Goal: Task Accomplishment & Management: Use online tool/utility

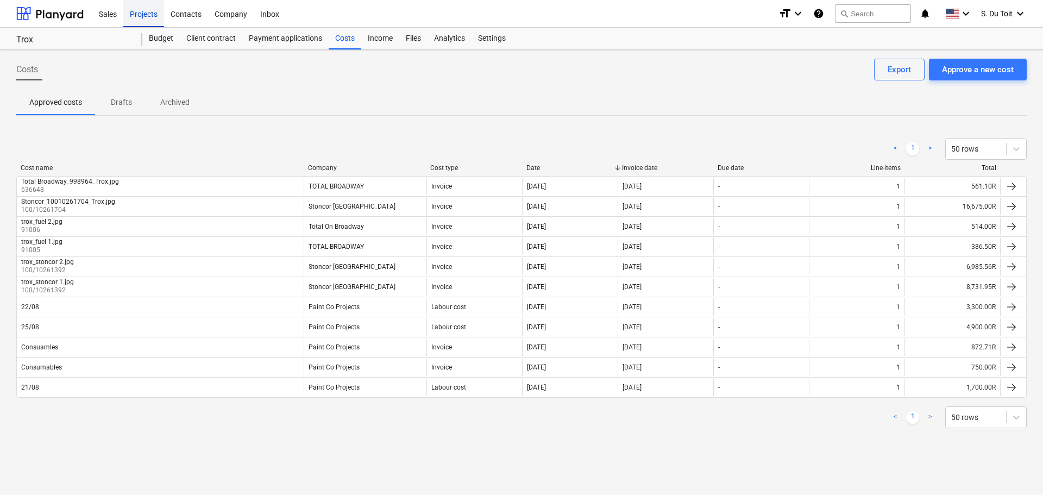
click at [156, 17] on div "Projects" at bounding box center [143, 13] width 41 height 28
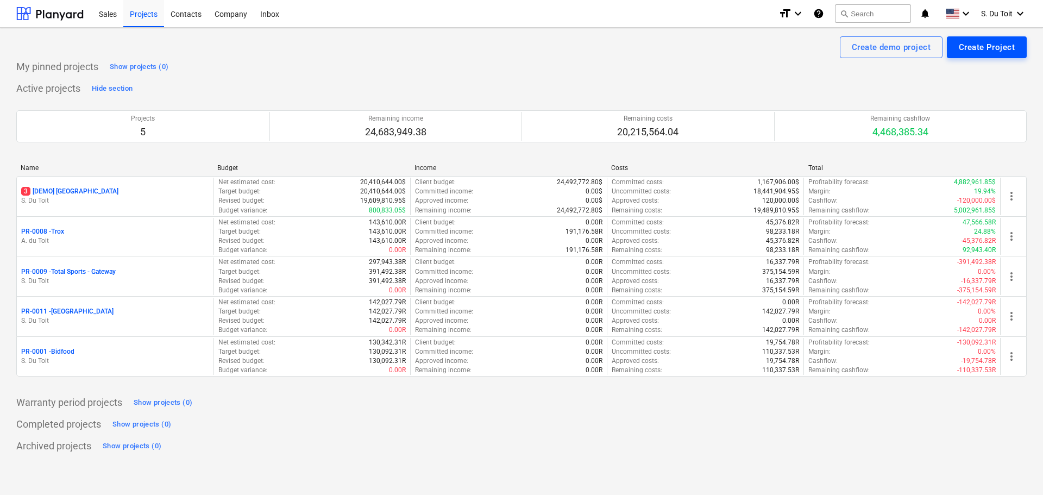
click at [980, 53] on div "Create Project" at bounding box center [987, 47] width 56 height 14
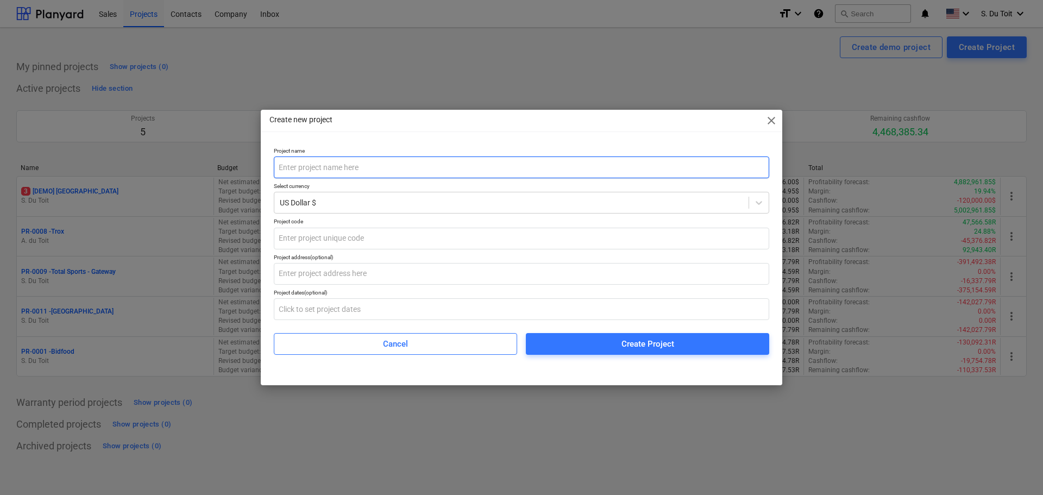
click at [460, 167] on input "text" at bounding box center [522, 168] width 496 height 22
type input "b"
type input "Ballito Lifestyle"
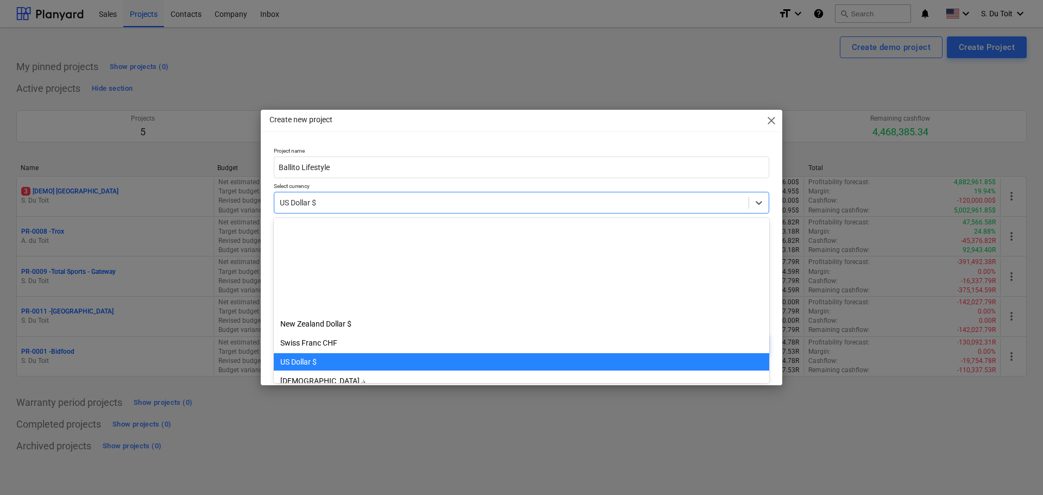
click at [396, 203] on div at bounding box center [512, 202] width 464 height 11
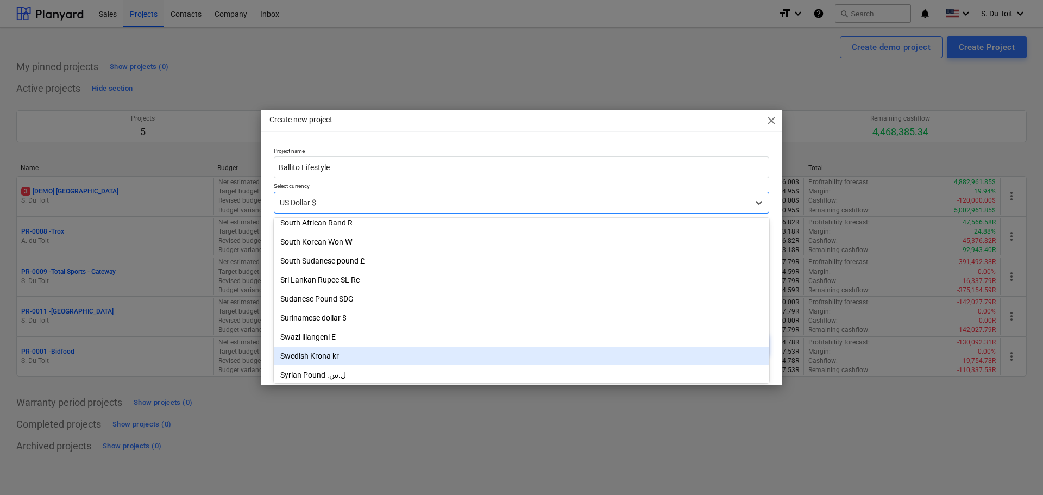
scroll to position [2348, 0]
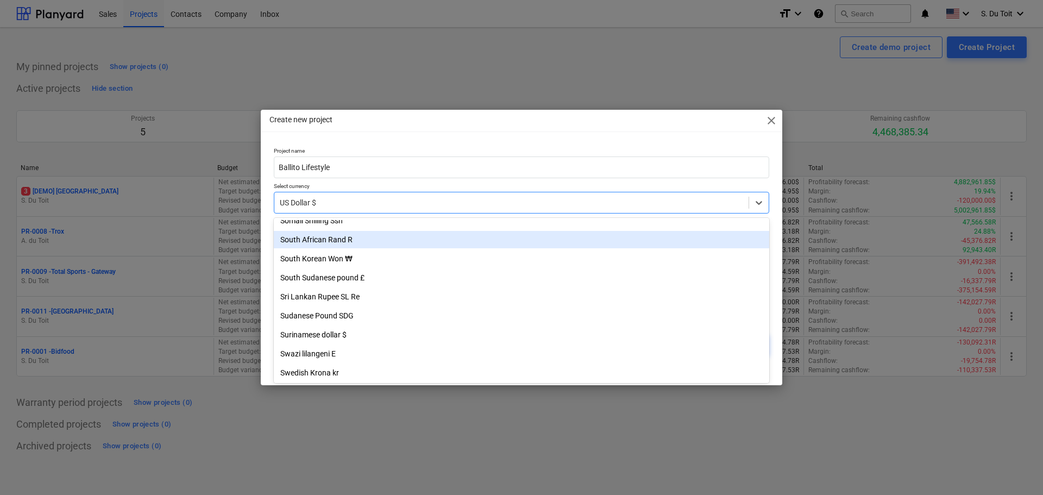
click at [403, 243] on div "South African Rand R" at bounding box center [522, 239] width 496 height 17
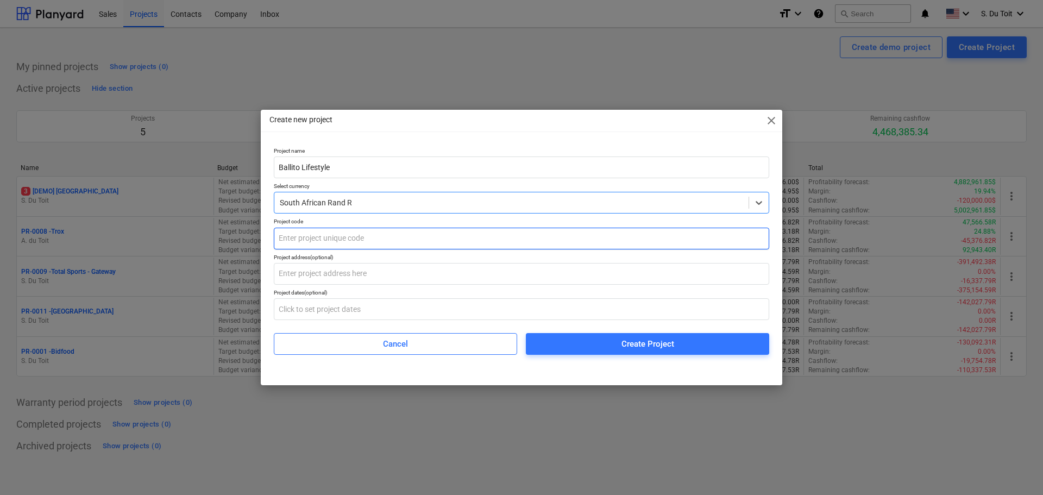
click at [341, 235] on input "text" at bounding box center [522, 239] width 496 height 22
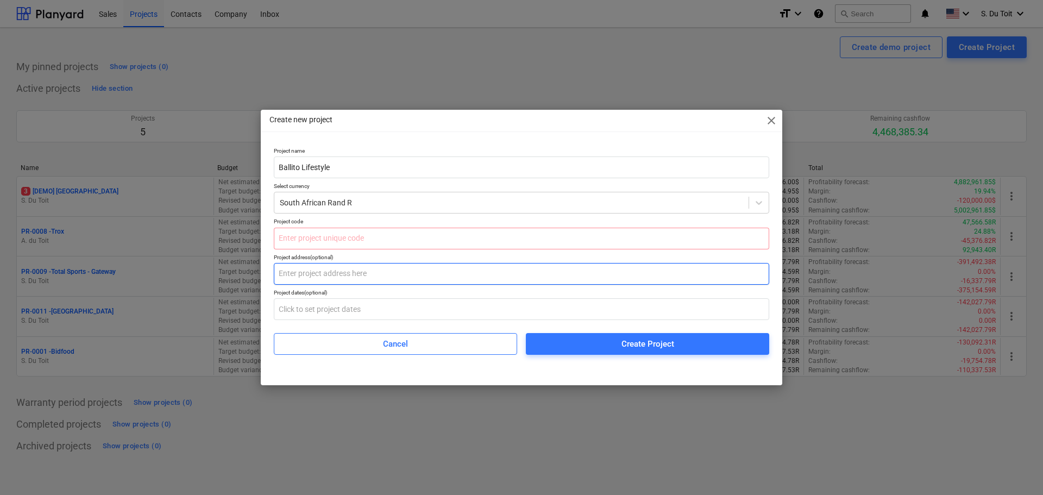
click at [364, 272] on input "text" at bounding box center [522, 274] width 496 height 22
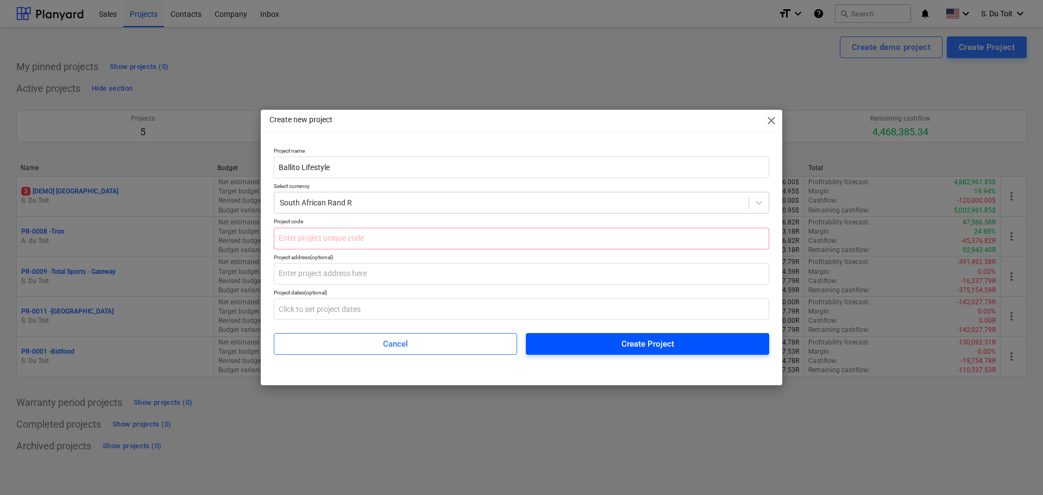
click at [617, 339] on span "Create Project" at bounding box center [647, 344] width 217 height 14
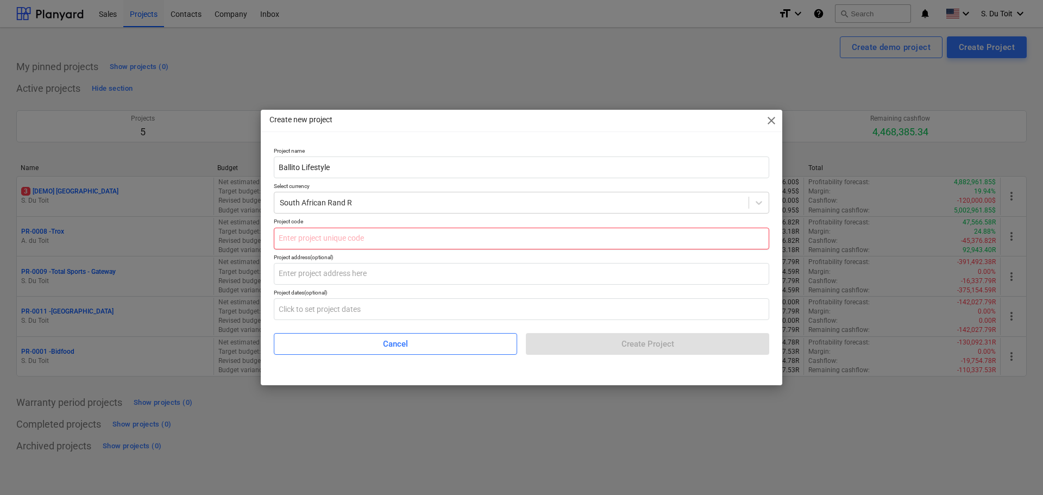
click at [314, 231] on input "text" at bounding box center [522, 239] width 496 height 22
click at [317, 239] on input "text" at bounding box center [522, 239] width 496 height 22
click at [765, 118] on span "close" at bounding box center [771, 120] width 13 height 13
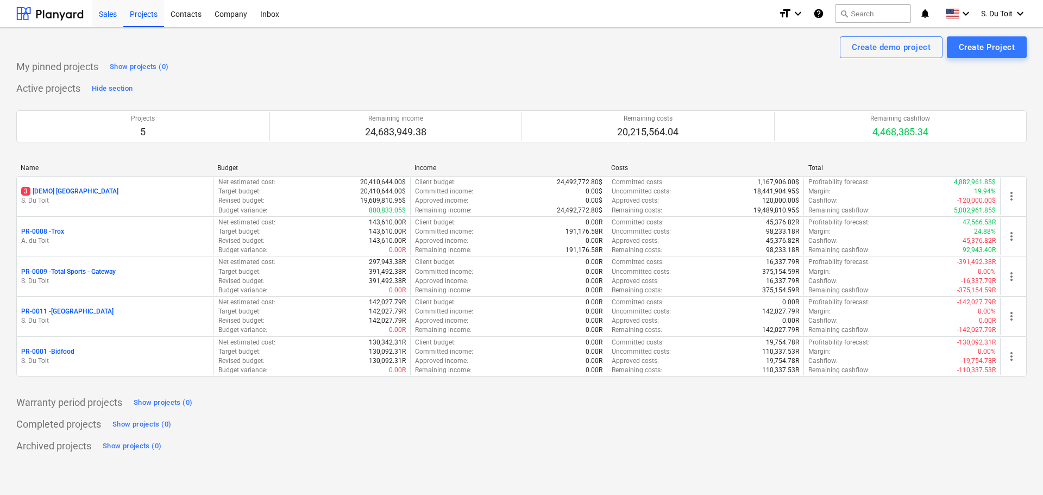
click at [112, 21] on div "Sales" at bounding box center [107, 13] width 31 height 28
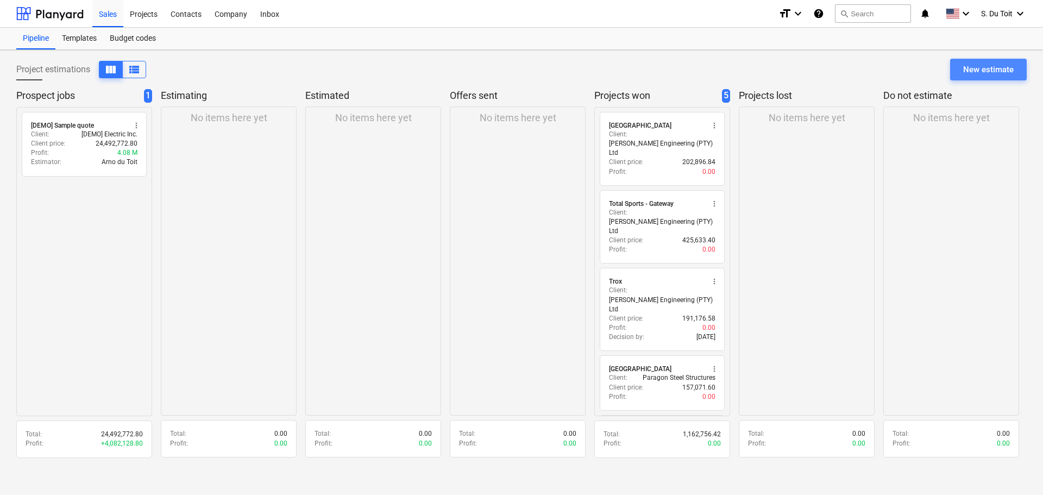
click at [983, 76] on div "New estimate" at bounding box center [989, 69] width 51 height 14
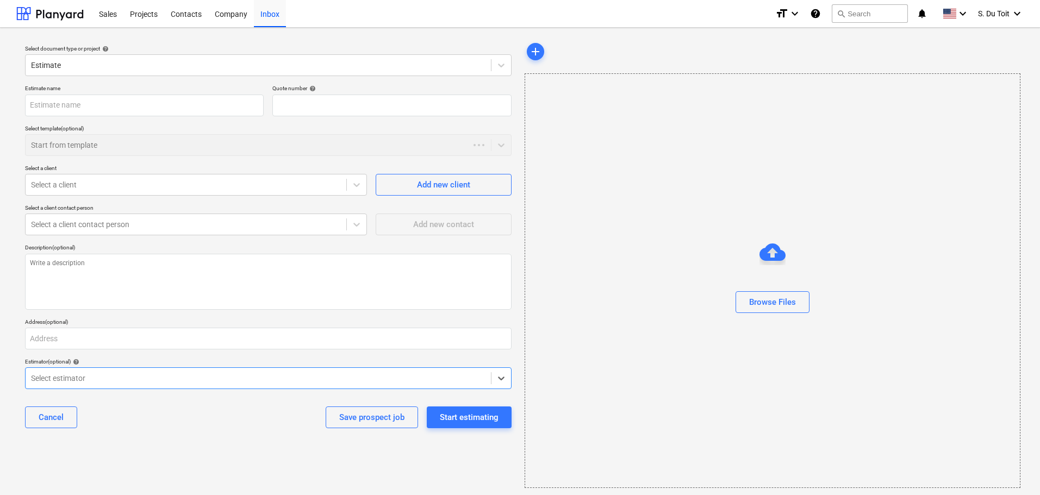
type textarea "x"
type input "QU-0012"
click at [212, 64] on div at bounding box center [258, 65] width 454 height 11
click at [407, 44] on div "Select document type or project help Estimate" at bounding box center [268, 61] width 495 height 40
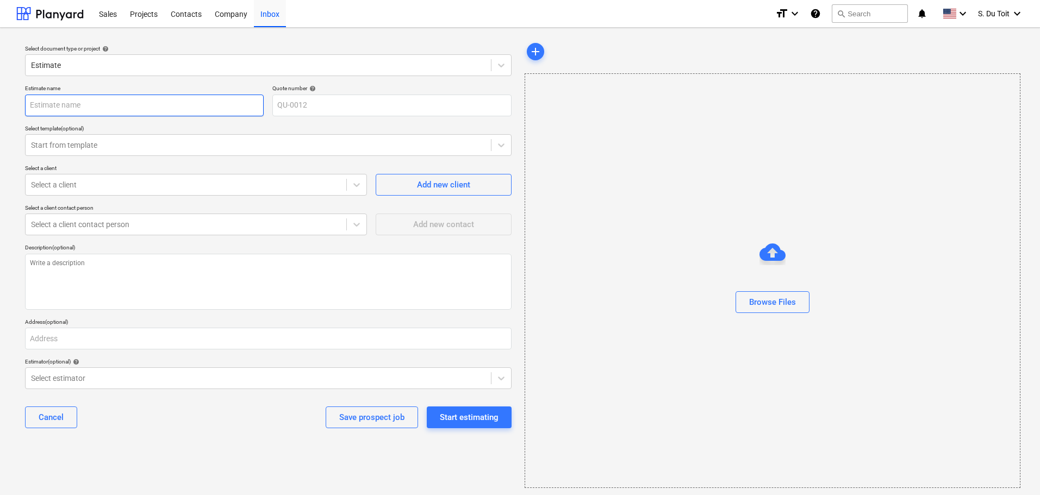
click at [65, 110] on input "text" at bounding box center [144, 106] width 239 height 22
type textarea "x"
type input "B"
type textarea "x"
type input "Ba"
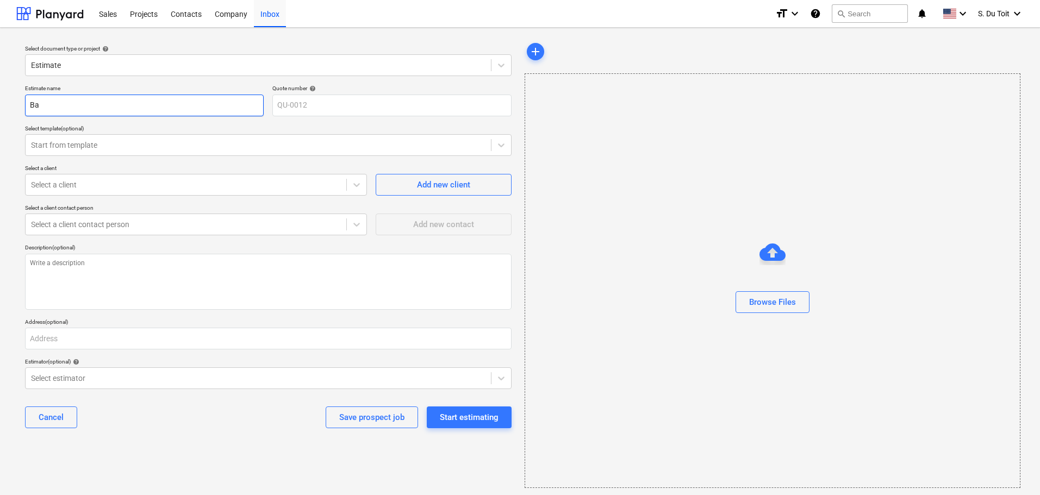
type textarea "x"
type input "[MEDICAL_DATA]"
type textarea "x"
type input "Ball"
type textarea "x"
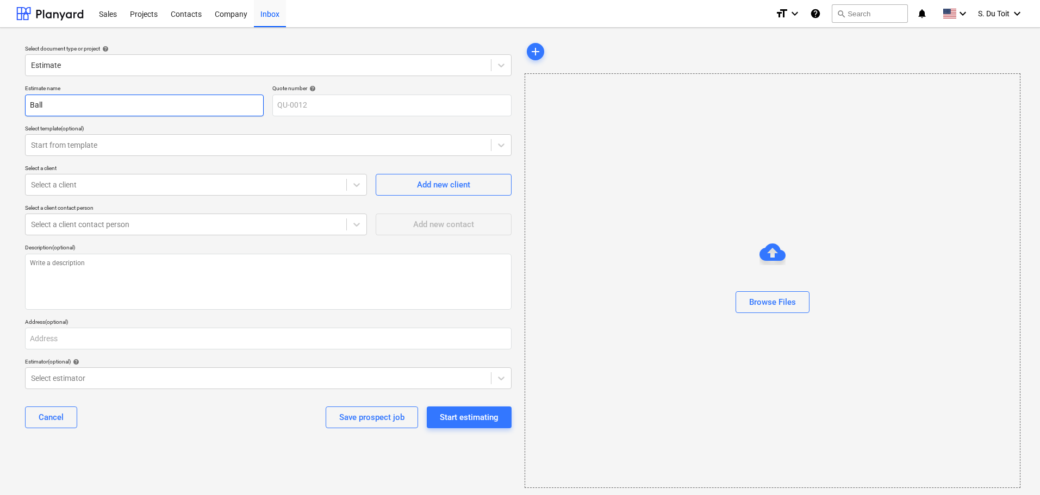
type input "[PERSON_NAME]"
type textarea "x"
type input "Ballit"
type textarea "x"
type input "Ballito"
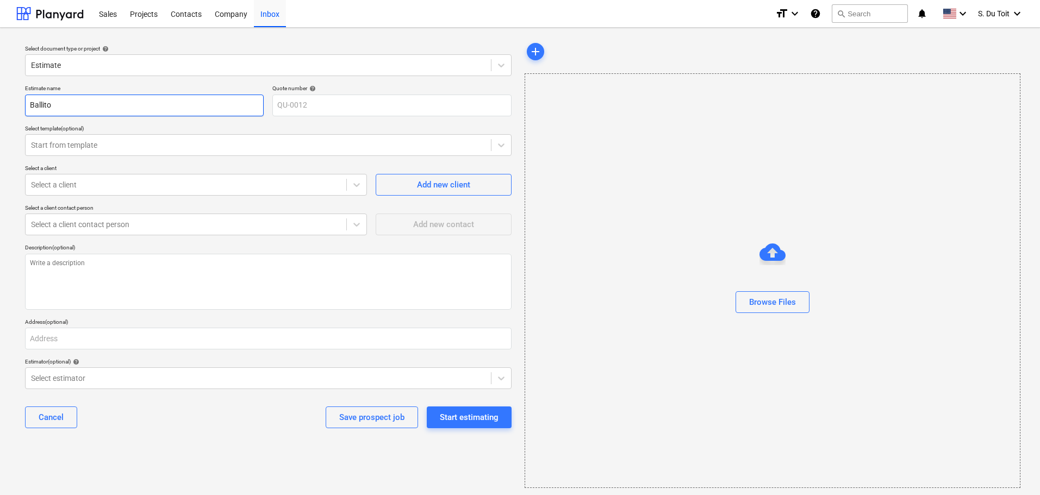
type textarea "x"
type input "Ballito"
type textarea "x"
type input "Ballito L"
type textarea "x"
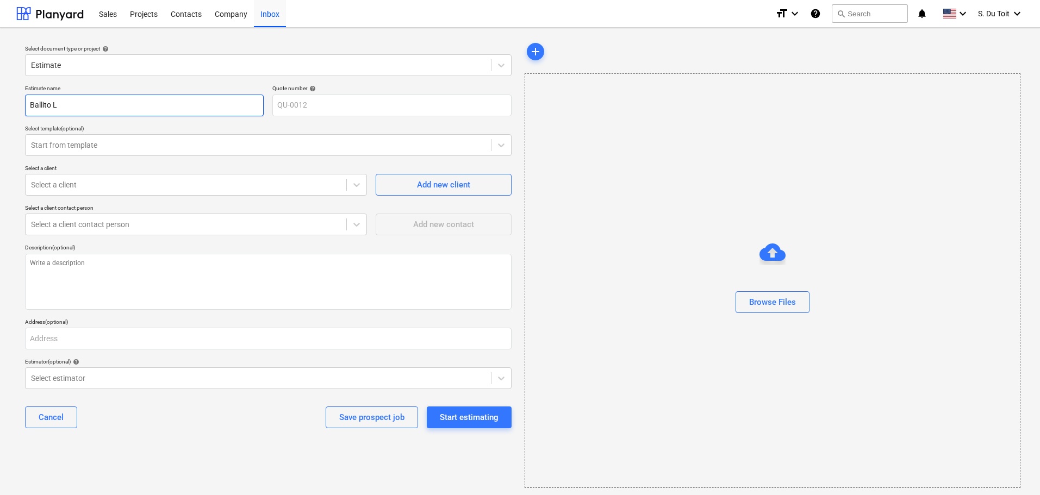
type input "Ballito Li"
type textarea "x"
type input "Ballito Lif"
type textarea "x"
type input "Ballito Life"
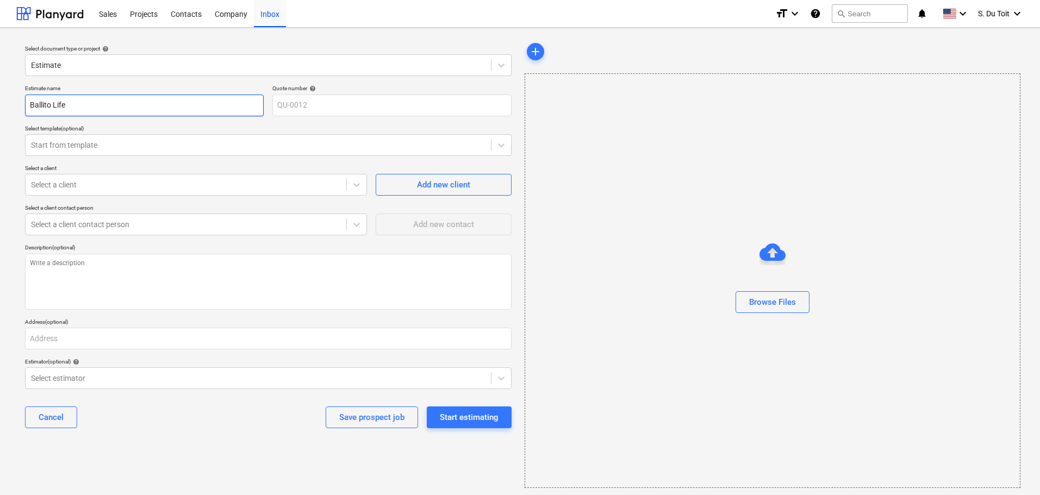
type textarea "x"
type input "Ballito Lifes"
type textarea "x"
type input "Ballito Lifest"
type textarea "x"
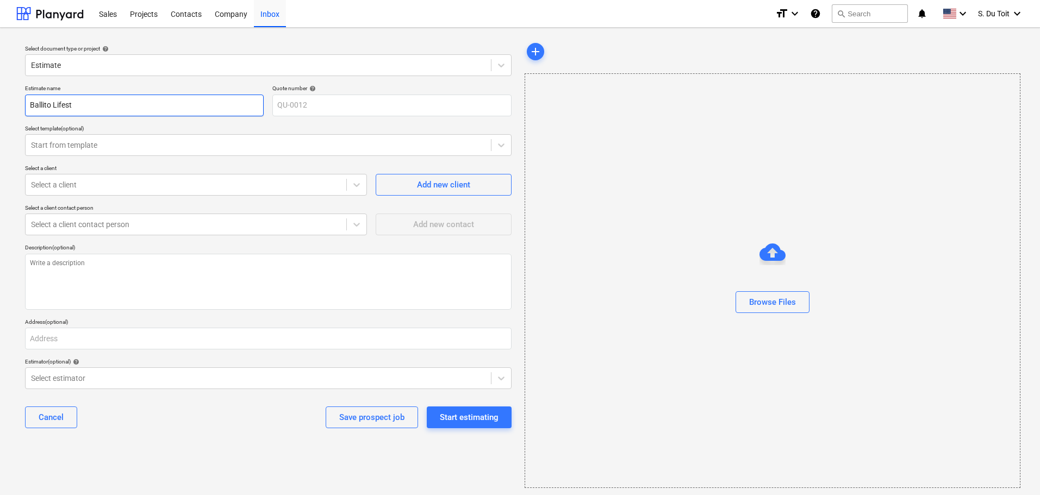
type input "Ballito Lifesty"
type textarea "x"
type input "Ballito Lifestyl"
type textarea "x"
type input "Ballito Lifestyle"
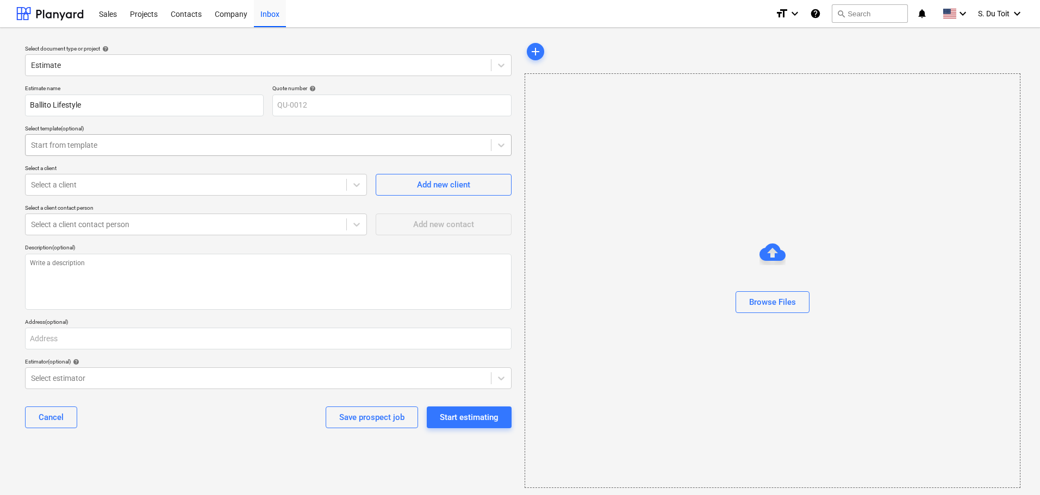
type textarea "x"
click at [81, 137] on div "Start from template" at bounding box center [258, 144] width 465 height 15
click at [2, 160] on div "Select document type or project help Estimate Estimate name Ballito Lifestyle Q…" at bounding box center [520, 264] width 1040 height 473
click at [83, 184] on div at bounding box center [186, 184] width 310 height 11
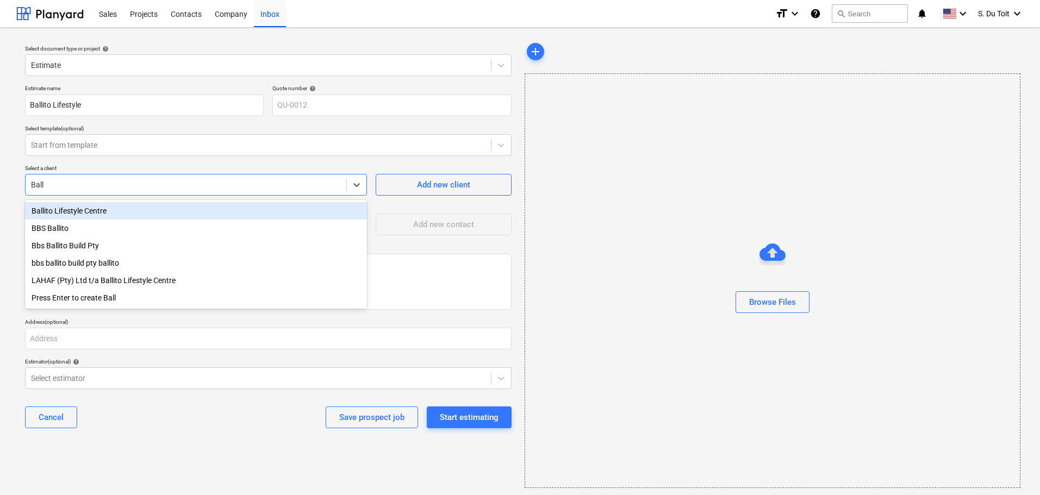
type input "[PERSON_NAME]"
click at [82, 216] on div "Ballito Lifestyle Centre" at bounding box center [196, 210] width 342 height 17
type textarea "x"
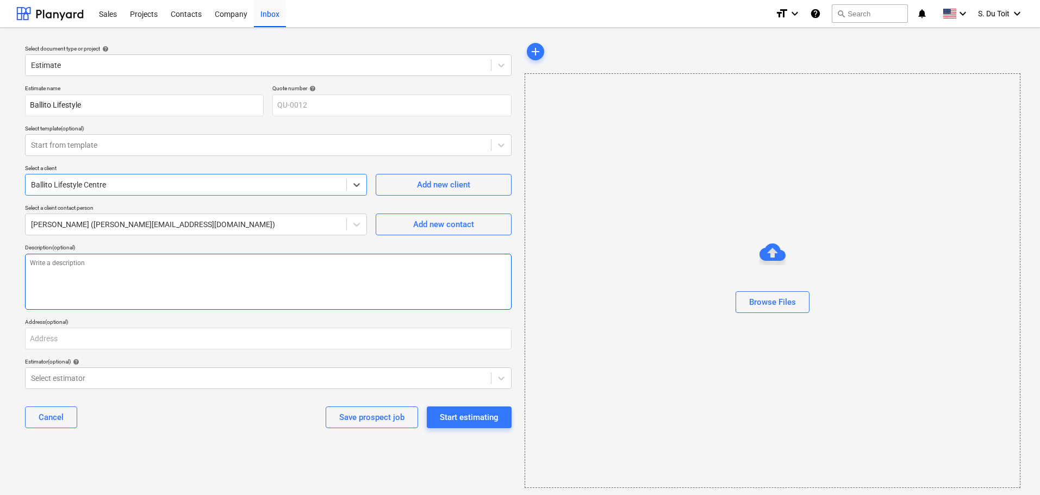
click at [137, 289] on textarea at bounding box center [268, 282] width 486 height 56
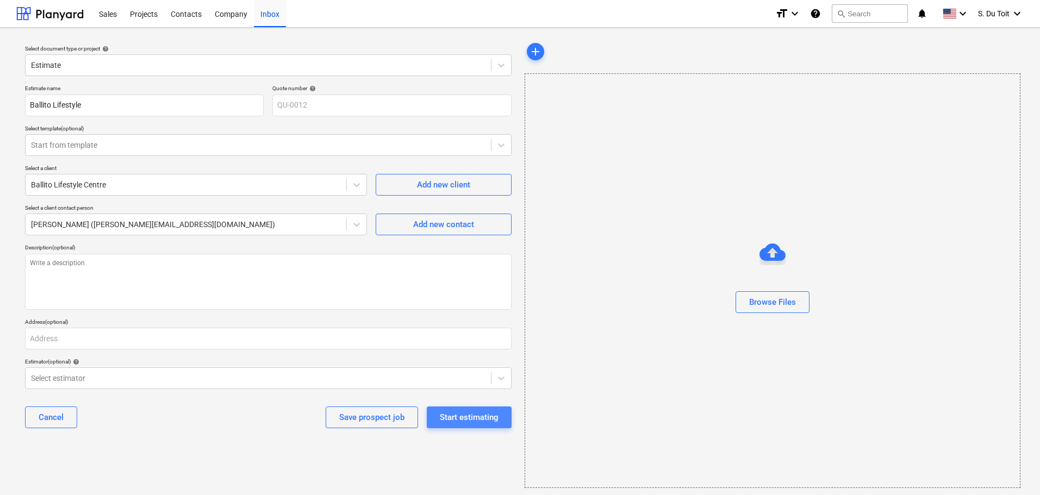
click at [501, 422] on button "Start estimating" at bounding box center [469, 418] width 85 height 22
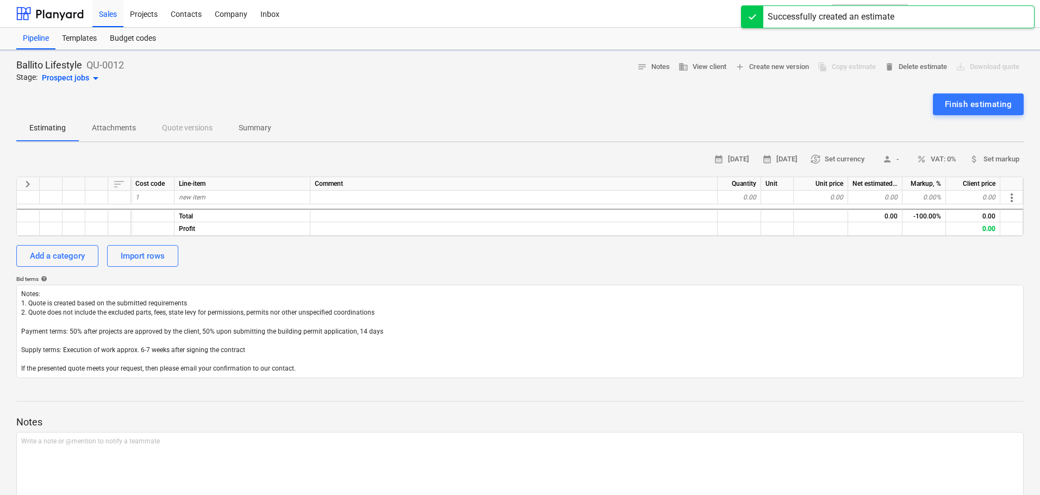
type textarea "x"
